Goal: Task Accomplishment & Management: Manage account settings

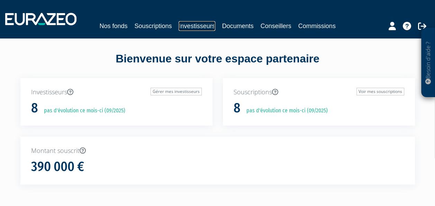
click at [201, 29] on link "Investisseurs" at bounding box center [197, 26] width 36 height 10
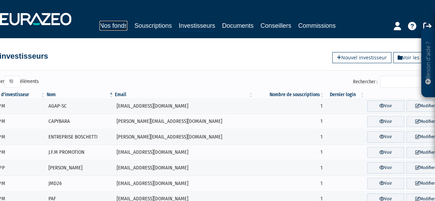
click at [113, 28] on link "Nos fonds" at bounding box center [113, 26] width 28 height 10
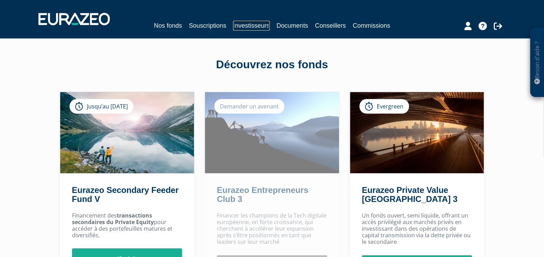
click at [257, 21] on link "Investisseurs" at bounding box center [251, 26] width 36 height 10
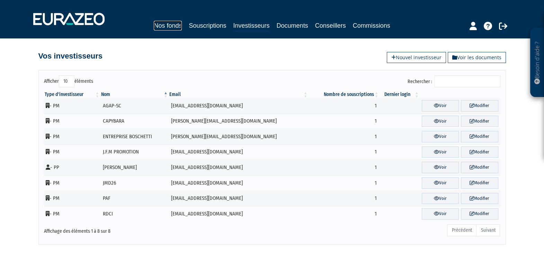
click at [169, 24] on link "Nos fonds" at bounding box center [168, 26] width 28 height 10
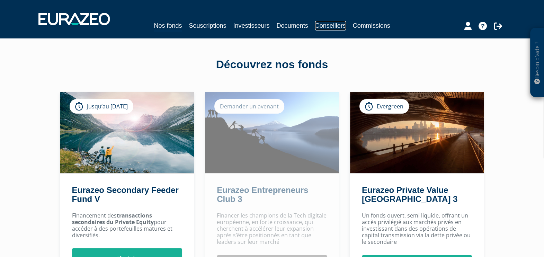
click at [316, 24] on link "Conseillers" at bounding box center [330, 26] width 31 height 10
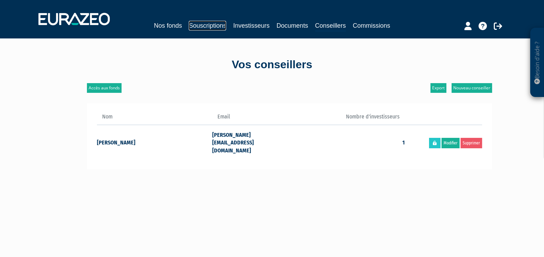
click at [210, 21] on link "Souscriptions" at bounding box center [207, 26] width 37 height 10
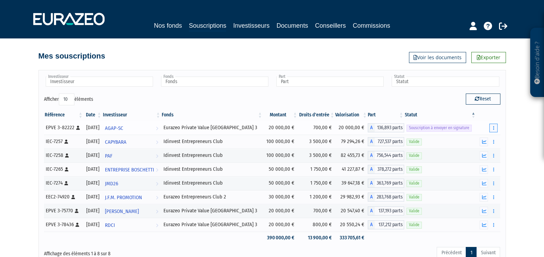
click at [492, 127] on button "button" at bounding box center [493, 128] width 8 height 9
click at [478, 138] on link "Envoyer à signer" at bounding box center [475, 140] width 39 height 11
